Goal: Task Accomplishment & Management: Use online tool/utility

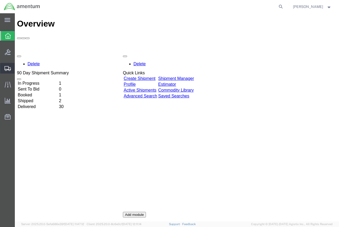
click at [0, 0] on span "Shipment Manager" at bounding box center [0, 0] width 0 height 0
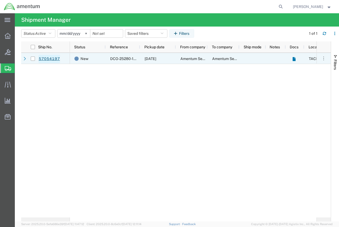
click at [42, 58] on link "57054197" at bounding box center [49, 59] width 22 height 8
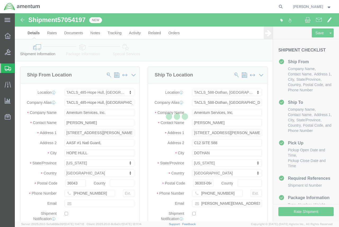
select select "42683"
select select "42706"
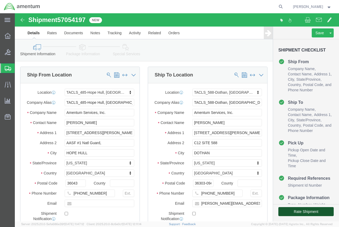
click button "Rate Shipment"
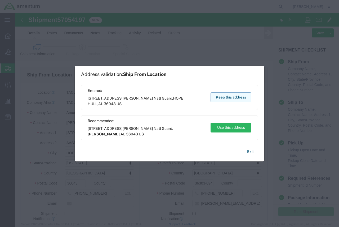
click at [219, 99] on button "Keep this address" at bounding box center [231, 97] width 41 height 10
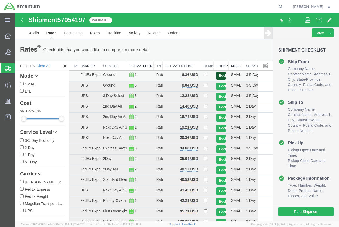
click at [220, 75] on button "Book" at bounding box center [221, 76] width 10 height 8
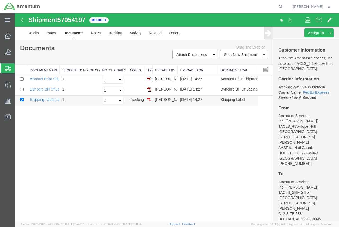
click at [46, 99] on link "Shipping Label Laser" at bounding box center [47, 99] width 35 height 4
click at [41, 90] on link "Dyncorp Bill Of Lading" at bounding box center [48, 89] width 37 height 4
click at [32, 32] on link "Details" at bounding box center [33, 32] width 19 height 13
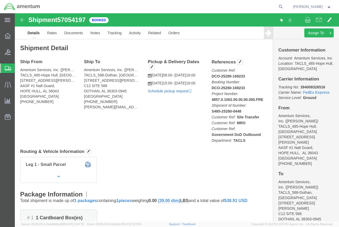
click link "Schedule pickup request"
click at [328, 6] on strong "button" at bounding box center [329, 7] width 5 height 2
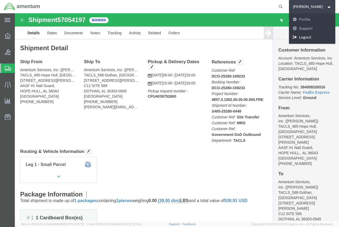
click at [310, 36] on link "Logout" at bounding box center [312, 37] width 47 height 9
